Goal: Complete application form

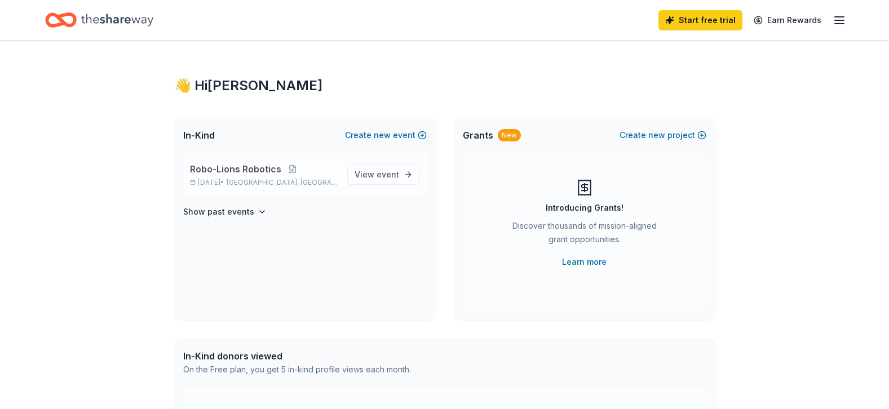
click at [252, 179] on span "[GEOGRAPHIC_DATA], [GEOGRAPHIC_DATA]" at bounding box center [282, 182] width 111 height 9
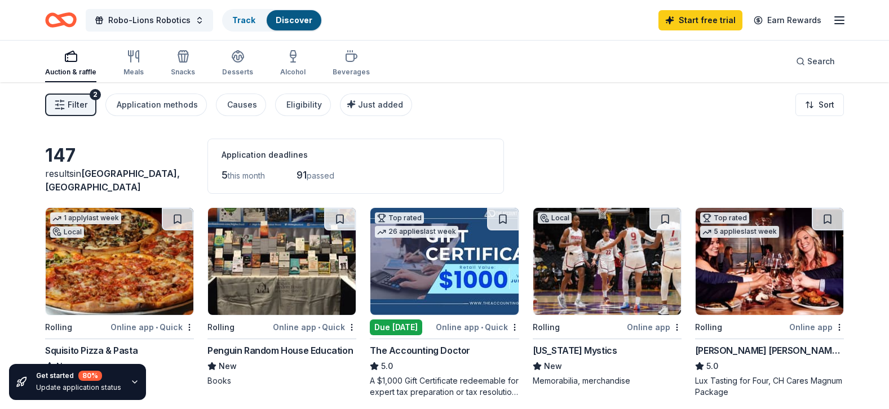
click at [234, 307] on img at bounding box center [282, 261] width 148 height 107
click at [121, 345] on div "Squisito Pizza & Pasta" at bounding box center [91, 351] width 92 height 14
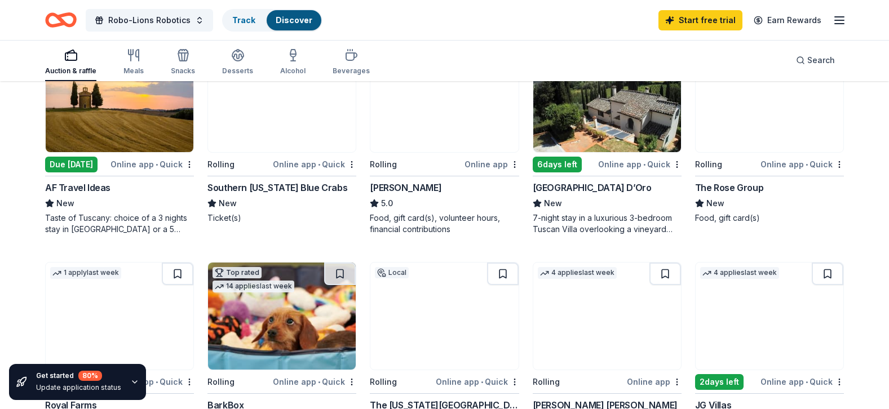
scroll to position [383, 0]
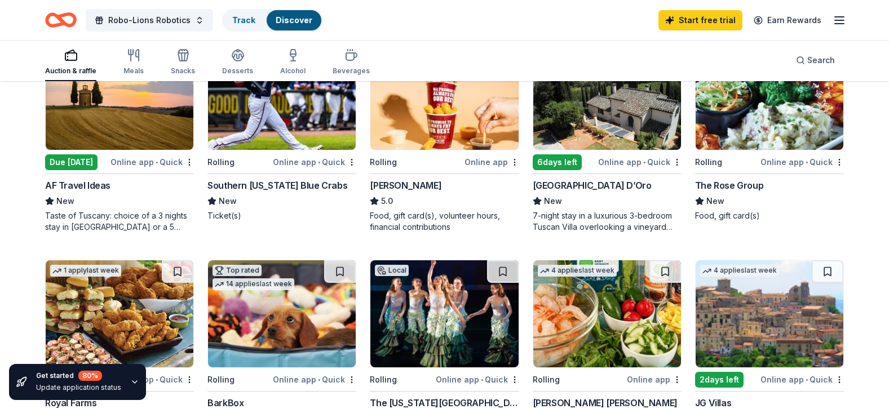
click at [480, 163] on div "Online app" at bounding box center [491, 162] width 55 height 14
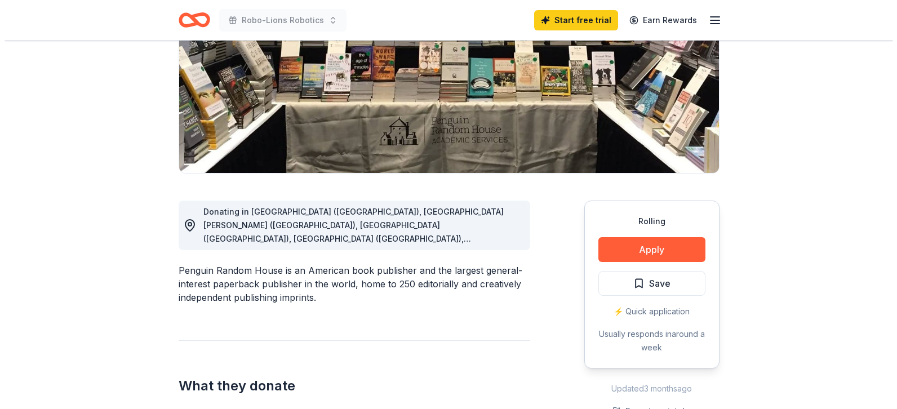
scroll to position [264, 0]
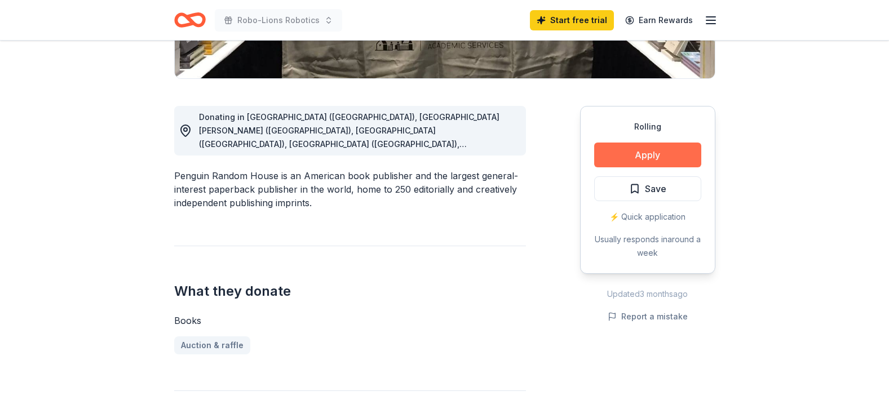
click at [675, 154] on button "Apply" at bounding box center [647, 155] width 107 height 25
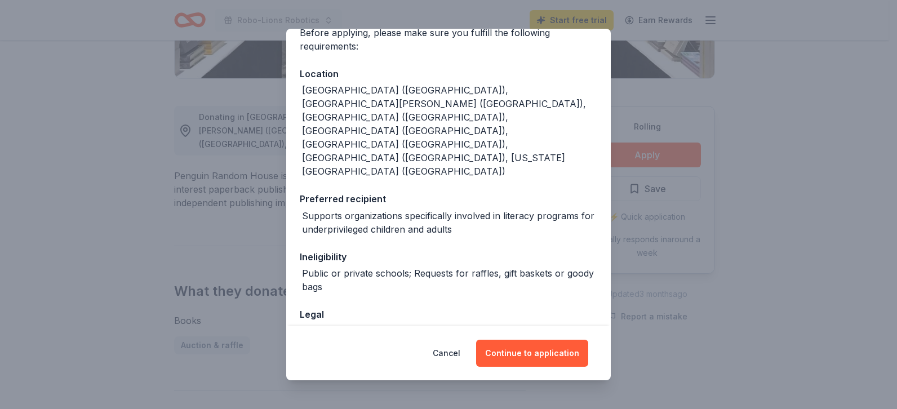
scroll to position [101, 0]
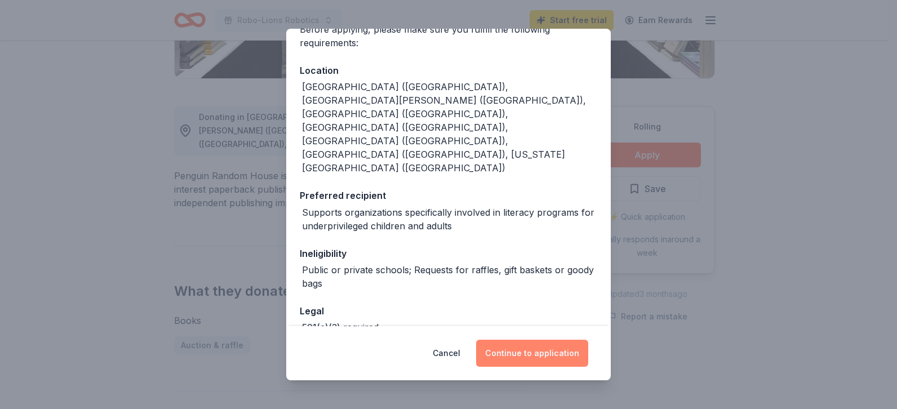
click at [565, 354] on button "Continue to application" at bounding box center [532, 353] width 112 height 27
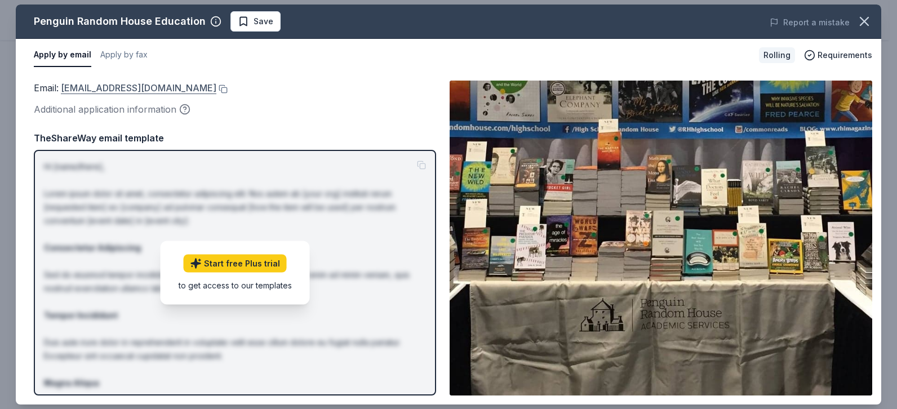
drag, startPoint x: 57, startPoint y: 81, endPoint x: 158, endPoint y: 83, distance: 100.9
click at [158, 83] on div "Email : vvalerio@penguinrandomhouse.com" at bounding box center [235, 88] width 402 height 15
click at [221, 86] on button at bounding box center [221, 89] width 11 height 9
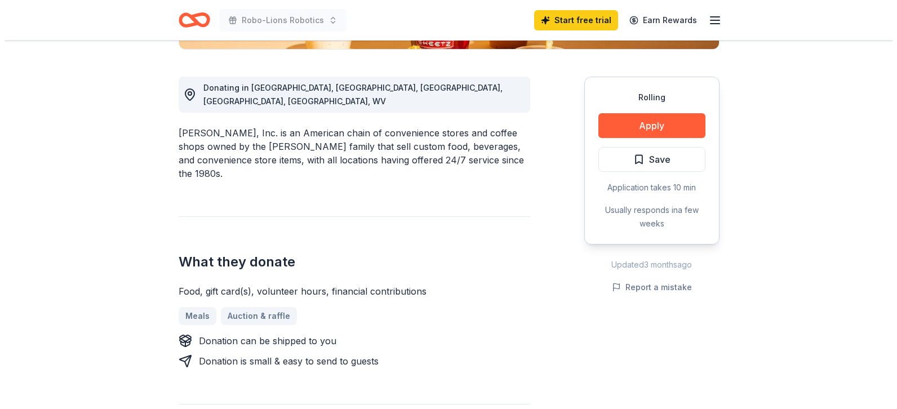
scroll to position [299, 0]
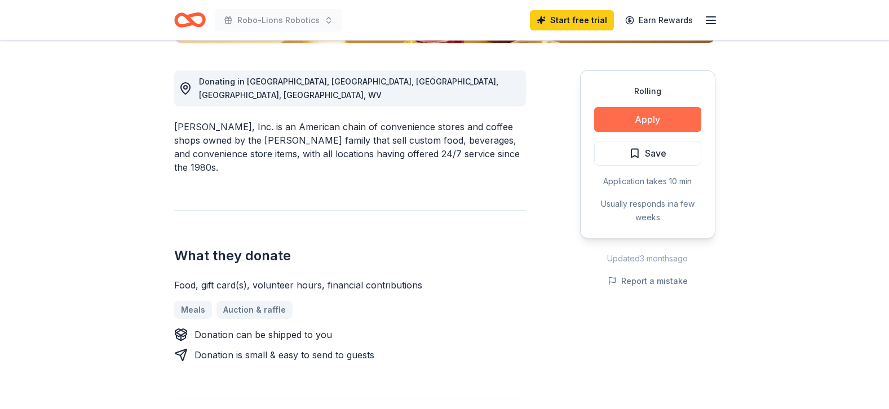
click at [629, 116] on button "Apply" at bounding box center [647, 119] width 107 height 25
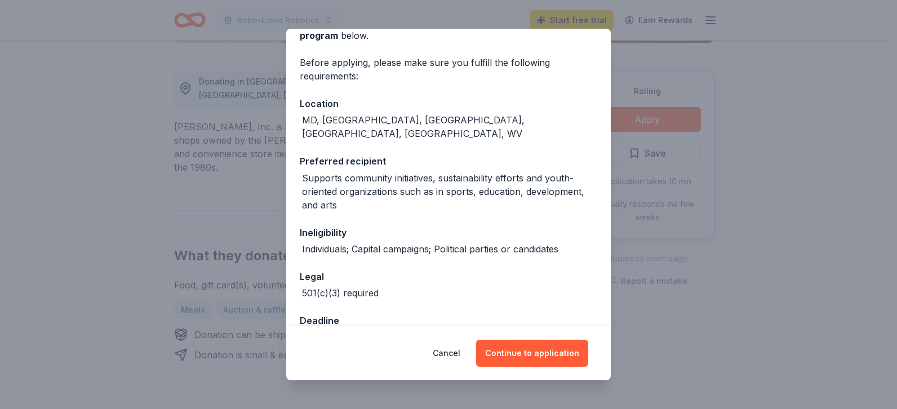
scroll to position [88, 0]
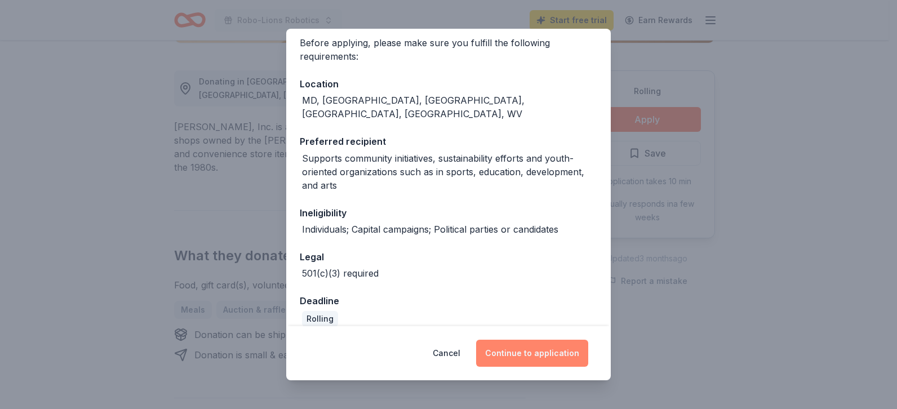
click at [522, 354] on button "Continue to application" at bounding box center [532, 353] width 112 height 27
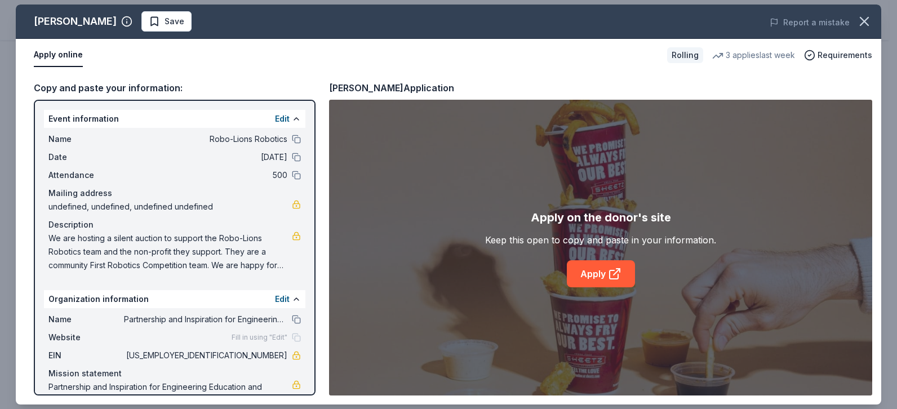
scroll to position [40, 0]
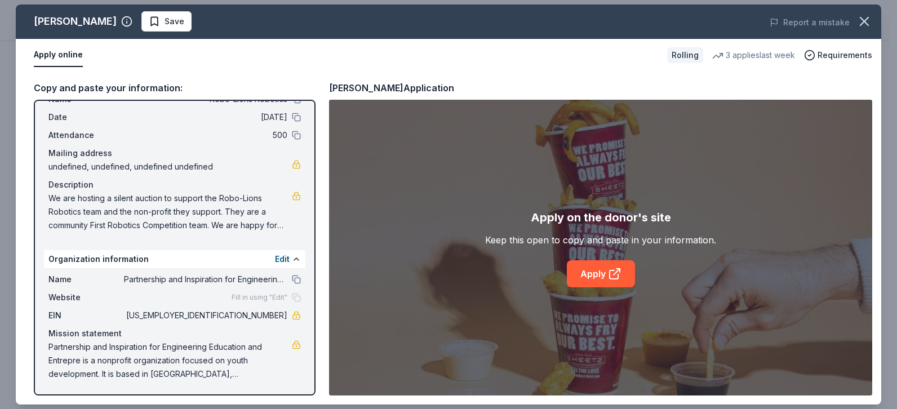
drag, startPoint x: 302, startPoint y: 165, endPoint x: 309, endPoint y: 135, distance: 31.3
click at [309, 135] on div "Event information Edit Name Robo-Lions Robotics Date [DATE] Attendance 500 Mail…" at bounding box center [175, 248] width 282 height 296
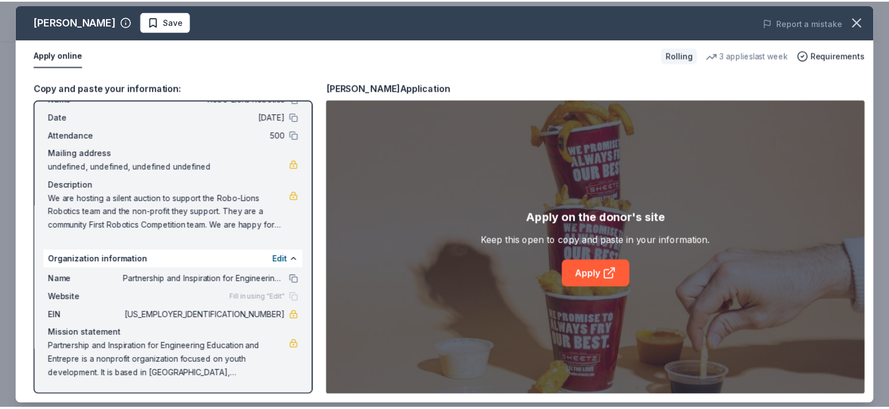
scroll to position [0, 0]
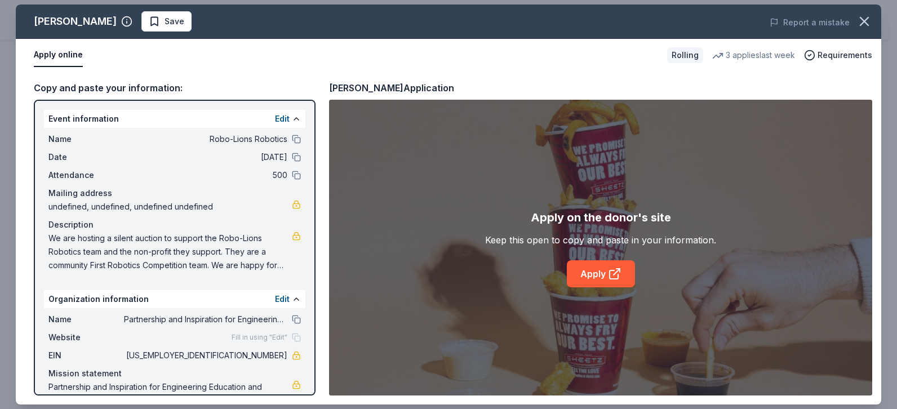
click at [370, 86] on div "[PERSON_NAME] Application" at bounding box center [391, 88] width 125 height 15
click at [872, 21] on button "button" at bounding box center [864, 21] width 25 height 25
